Goal: Information Seeking & Learning: Compare options

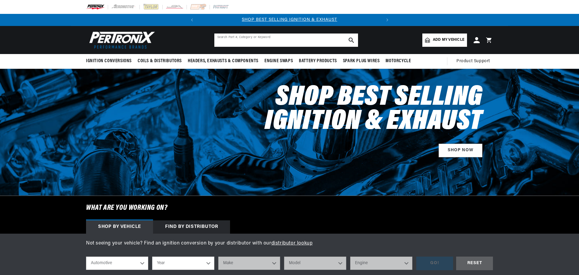
click at [292, 40] on input "text" at bounding box center [286, 40] width 144 height 13
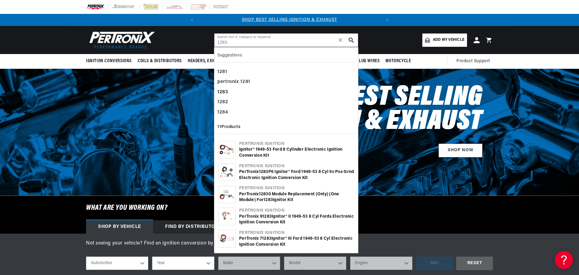
type input "1283"
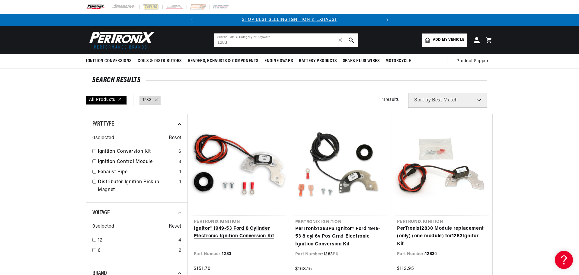
click at [264, 225] on link "Ignitor® 1949-53 Ford 8 Cylinder Electronic Ignition Conversion Kit" at bounding box center [238, 232] width 89 height 15
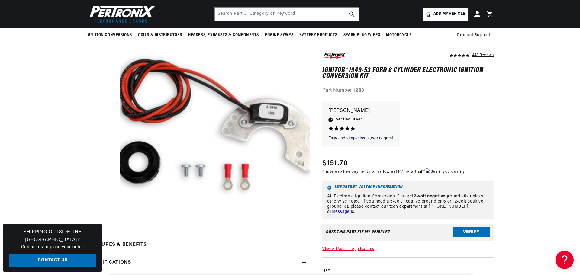
scroll to position [60, 0]
click at [100, 240] on button "Open media 1 in modal" at bounding box center [100, 240] width 0 height 0
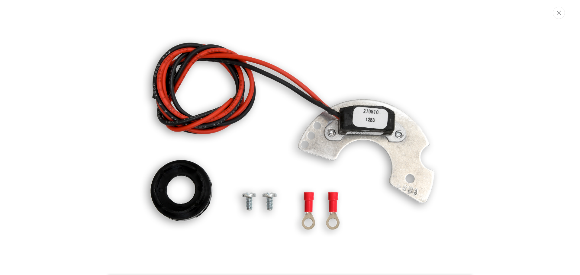
scroll to position [0, 0]
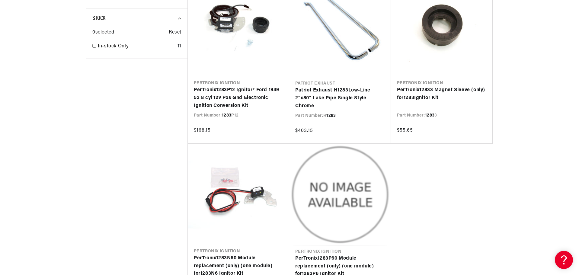
scroll to position [574, 0]
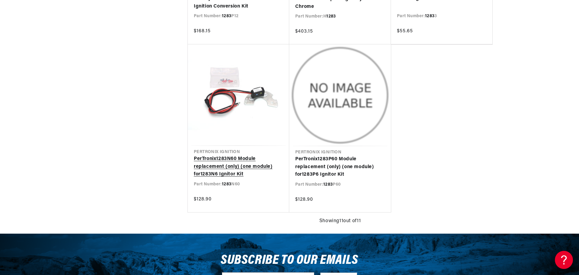
click at [259, 155] on link "PerTronix 1283 N60 Module replacement (only) (one module) for 1283 N6 Ignitor K…" at bounding box center [238, 166] width 89 height 23
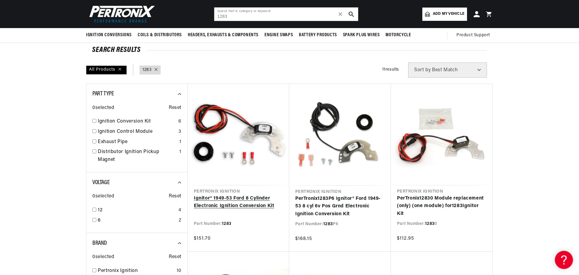
scroll to position [0, 183]
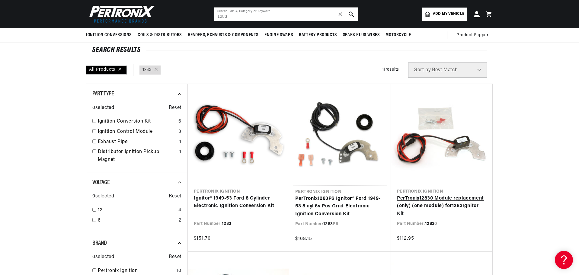
click at [462, 195] on link "PerTronix 1283 0 Module replacement (only) (one module) for 1283 Ignitor Kit" at bounding box center [441, 206] width 89 height 23
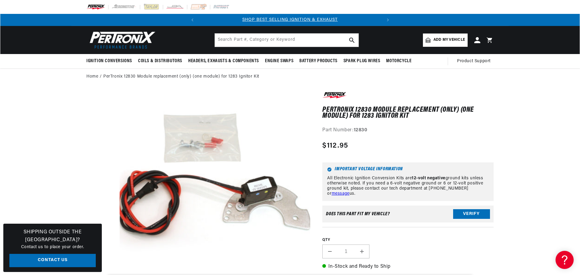
scroll to position [19, 0]
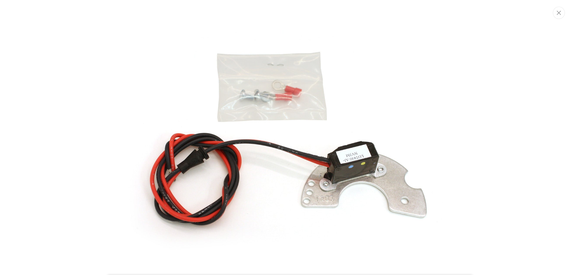
scroll to position [0, 183]
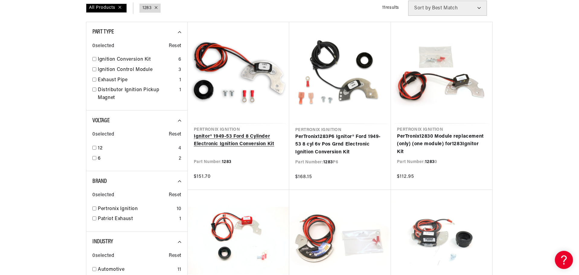
scroll to position [151, 0]
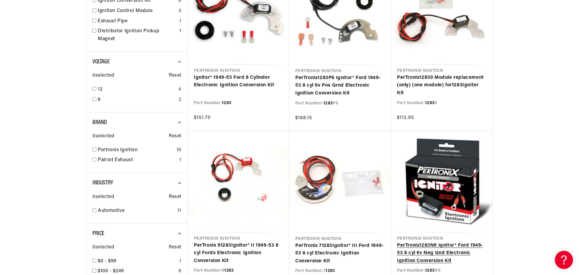
click at [440, 242] on link "PerTronix 1283 N6 Ignitor® Ford 1949-53 8 cyl 6v Neg Gnd Electronic Ignition Co…" at bounding box center [441, 253] width 89 height 23
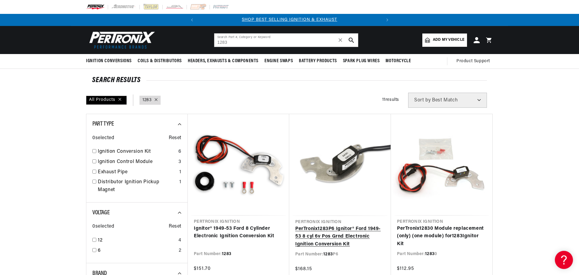
click at [364, 225] on link "PerTronix 1283 P6 Ignitor® Ford 1949-53 8 cyl 6v Pos Grnd Electronic Ignition C…" at bounding box center [340, 236] width 90 height 23
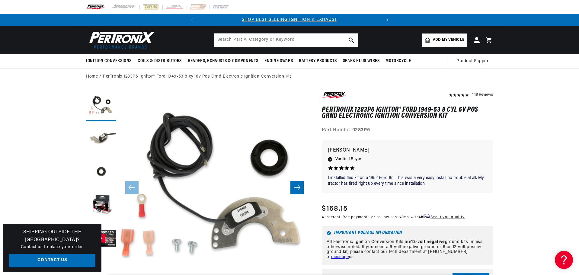
click at [298, 186] on icon "Slide right" at bounding box center [297, 187] width 7 height 5
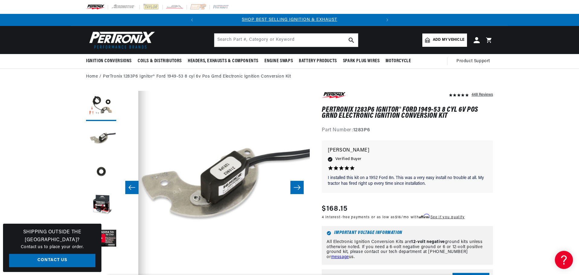
click at [298, 186] on icon "Slide right" at bounding box center [297, 187] width 7 height 5
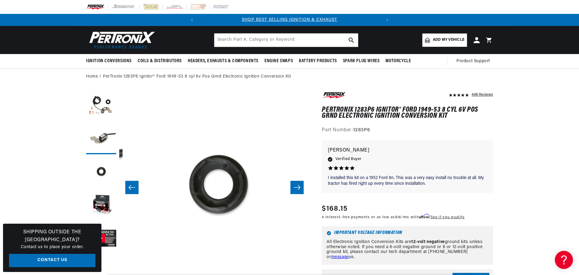
scroll to position [0, 381]
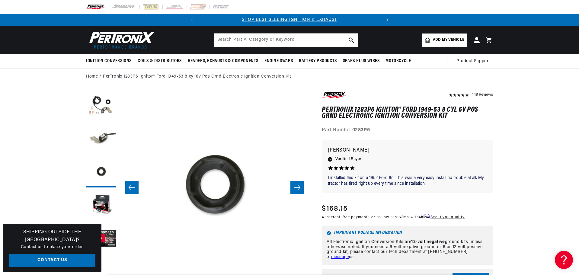
click at [128, 186] on icon "Slide left" at bounding box center [131, 187] width 7 height 6
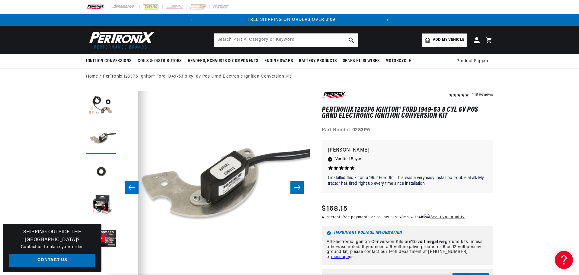
scroll to position [0, 183]
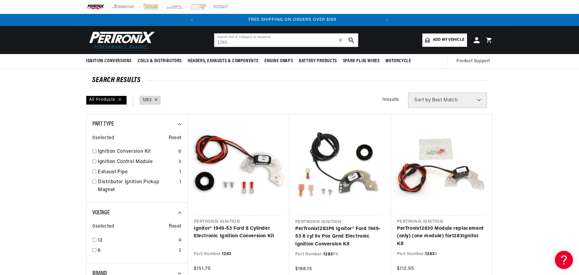
scroll to position [0, 183]
click at [250, 225] on link "Ignitor® 1949-53 Ford 8 Cylinder Electronic Ignition Conversion Kit" at bounding box center [238, 232] width 89 height 15
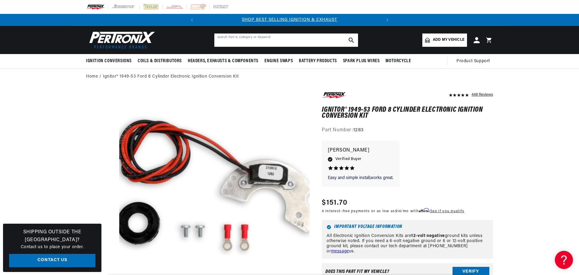
click at [230, 39] on input "text" at bounding box center [286, 40] width 144 height 13
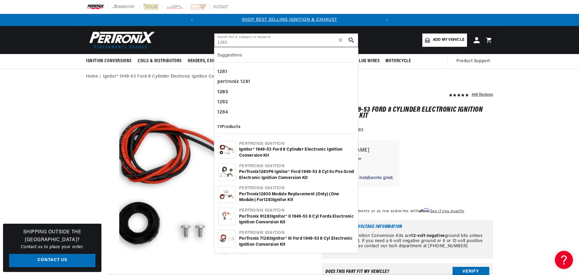
type input "1283"
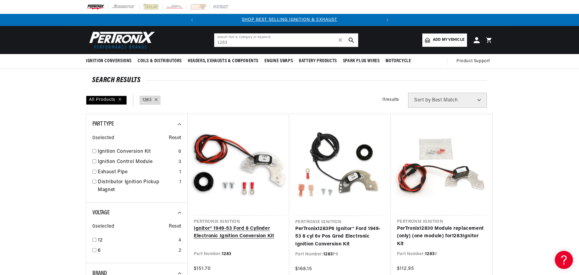
click at [248, 225] on link "Ignitor® 1949-53 Ford 8 Cylinder Electronic Ignition Conversion Kit" at bounding box center [238, 232] width 89 height 15
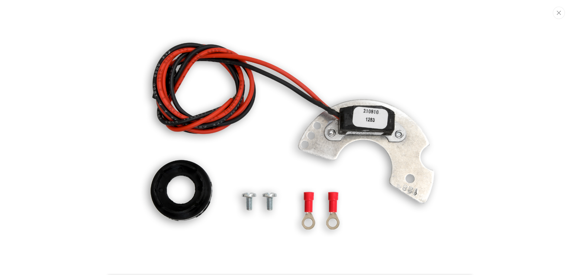
scroll to position [0, 183]
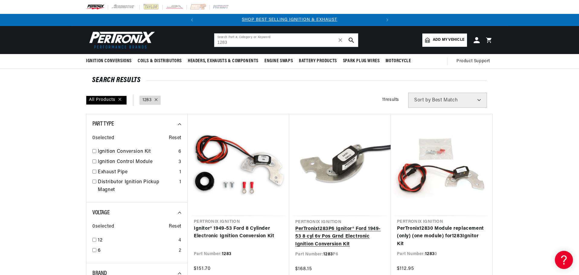
click at [348, 225] on link "PerTronix 1283 P6 Ignitor® Ford 1949-53 8 cyl 6v Pos Grnd Electronic Ignition C…" at bounding box center [340, 236] width 90 height 23
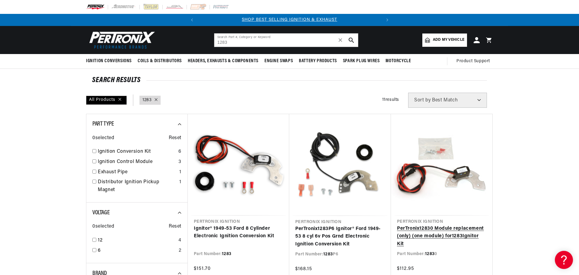
click at [474, 225] on link "PerTronix 1283 0 Module replacement (only) (one module) for 1283 Ignitor Kit" at bounding box center [441, 236] width 89 height 23
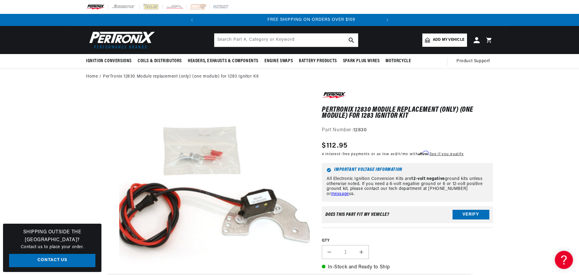
scroll to position [0, 183]
